Goal: Information Seeking & Learning: Learn about a topic

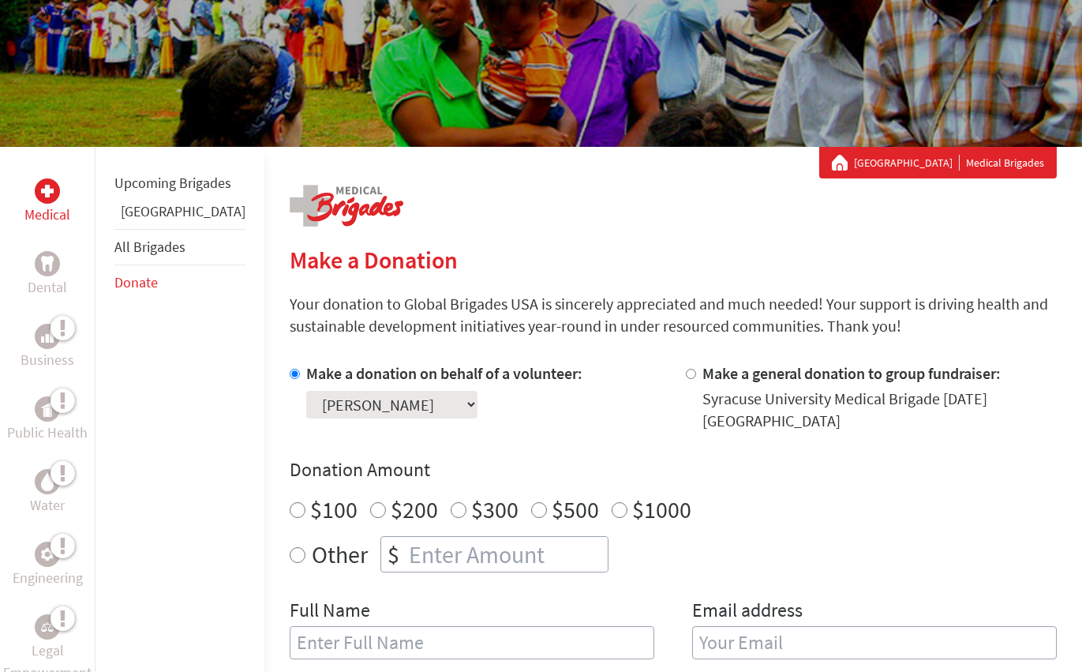
scroll to position [263, 0]
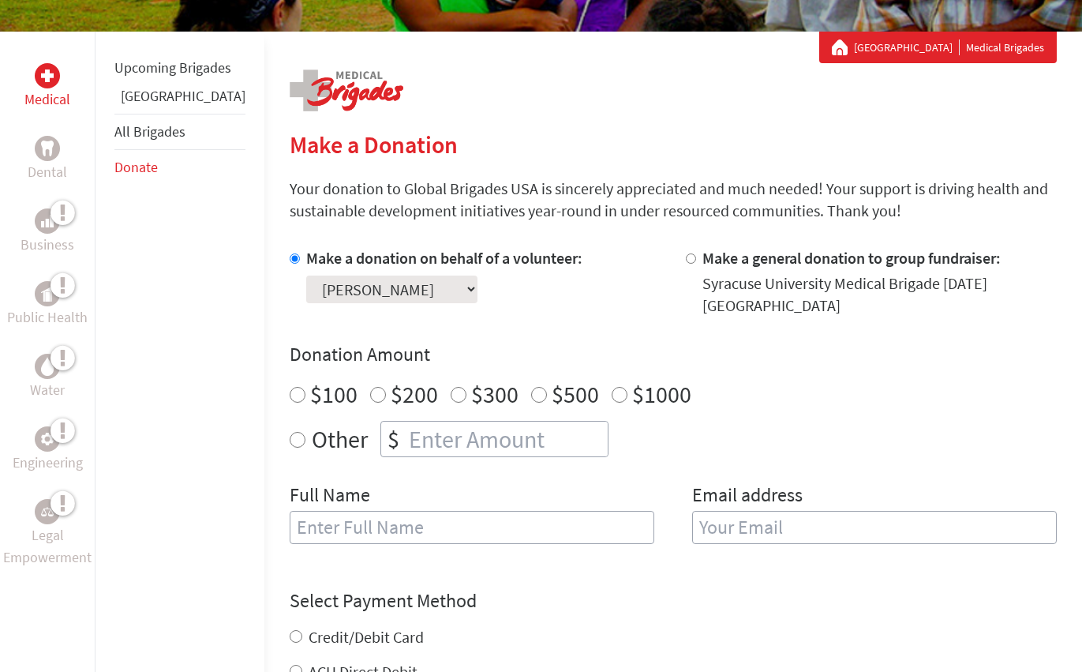
click at [320, 283] on select "Select a volunteer... Abigail Handel Alex Volo Alvaro Sanson Amarilis Hernández…" at bounding box center [391, 289] width 171 height 28
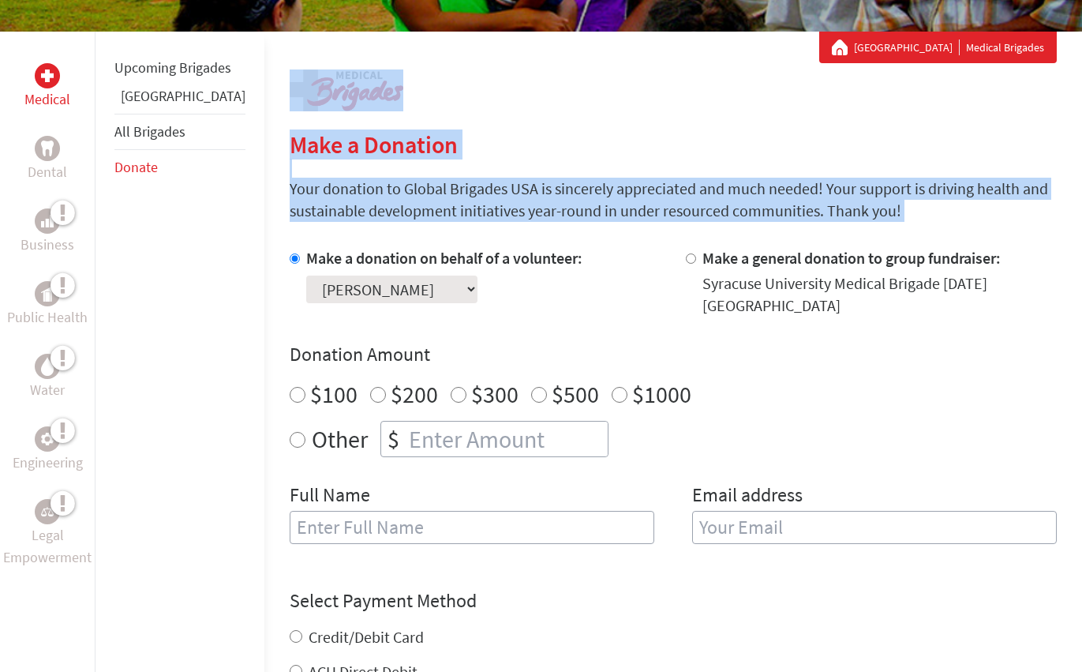
click at [207, 282] on div "Medical Dental Business Public Health Water Engineering Legal Empowerment Upcom…" at bounding box center [541, 500] width 1082 height 937
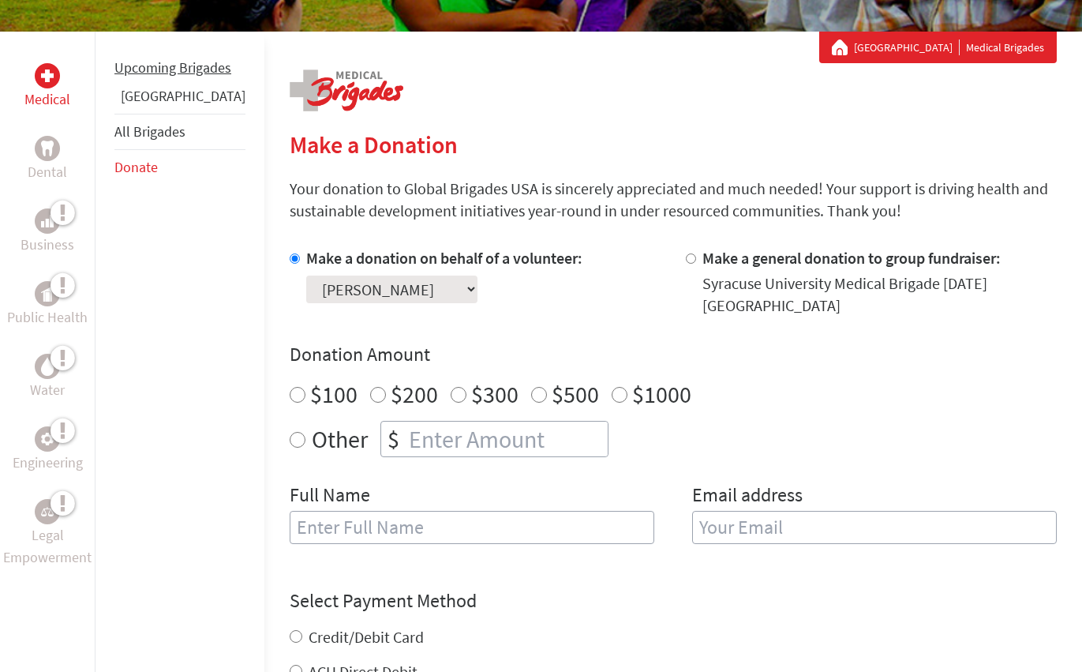
click at [153, 85] on li "Upcoming Brigades" at bounding box center [179, 68] width 131 height 35
click at [153, 77] on link "Upcoming Brigades" at bounding box center [172, 67] width 117 height 18
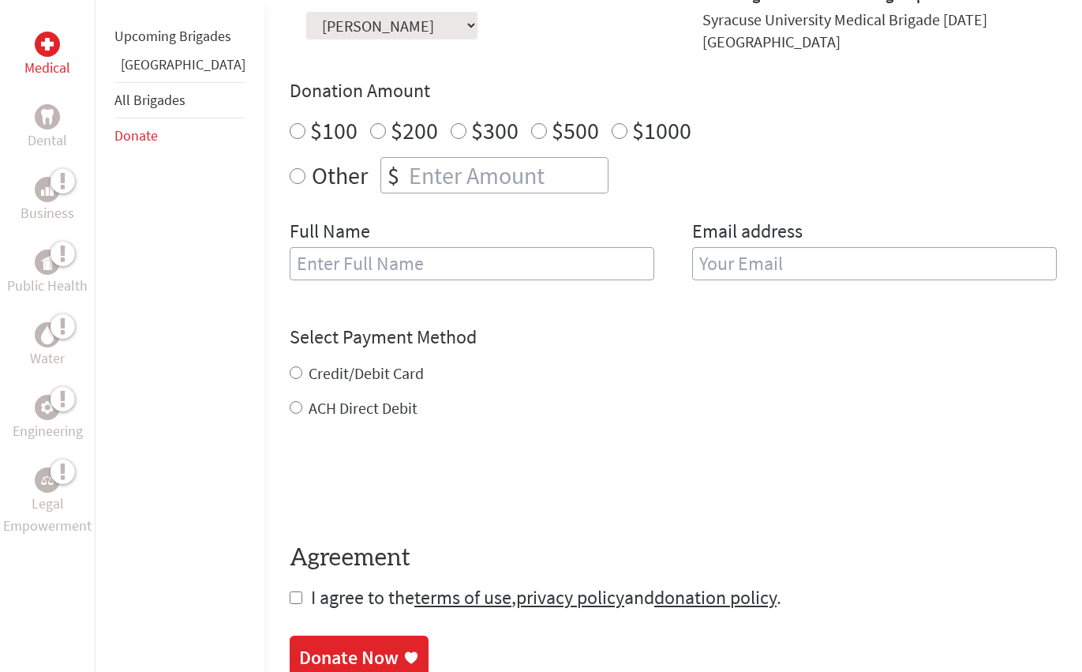
scroll to position [789, 0]
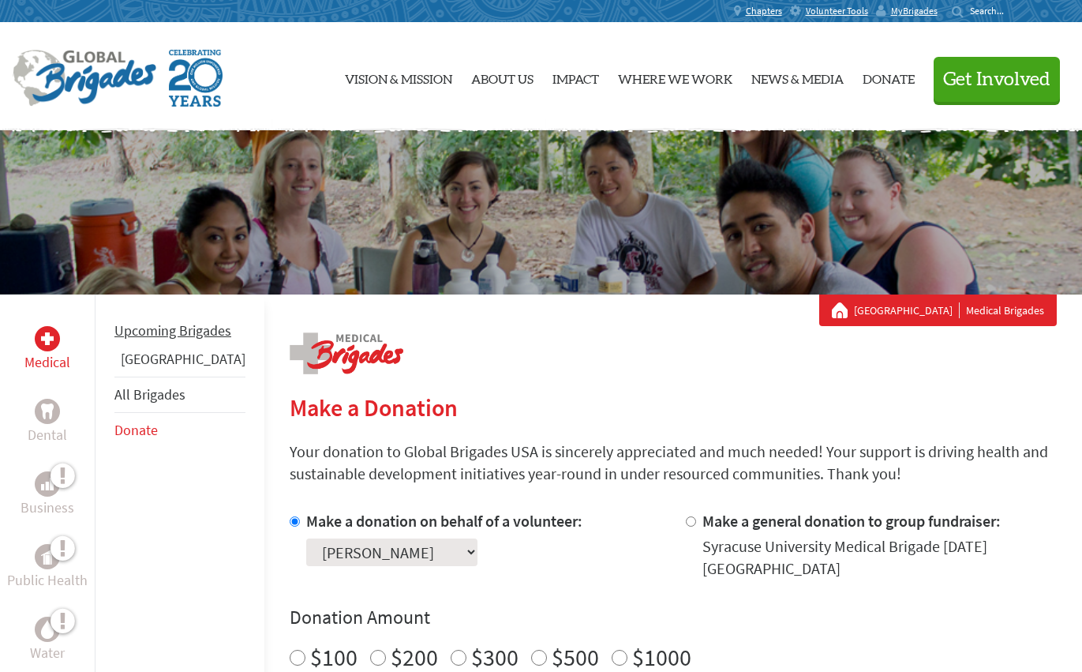
click at [158, 339] on link "Upcoming Brigades" at bounding box center [172, 330] width 117 height 18
